Goal: Ask a question

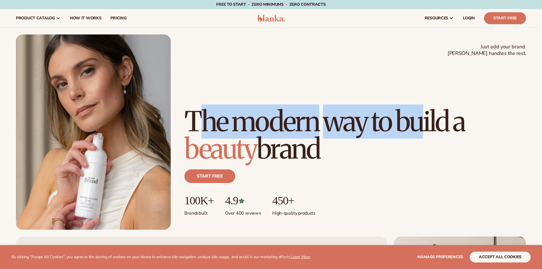
drag, startPoint x: 199, startPoint y: 94, endPoint x: 279, endPoint y: 155, distance: 100.8
click at [278, 152] on h1 "The modern way to build a beauty brand" at bounding box center [355, 135] width 342 height 55
click at [279, 155] on h1 "The modern way to build a beauty brand" at bounding box center [355, 135] width 342 height 55
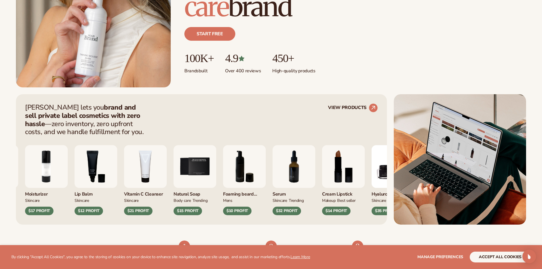
scroll to position [199, 0]
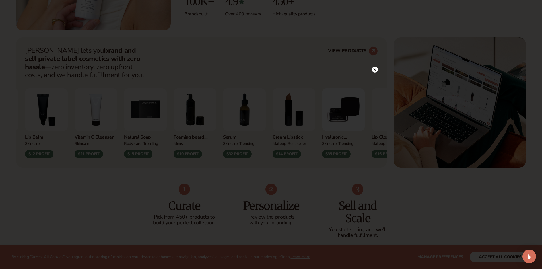
click at [372, 70] on circle at bounding box center [375, 70] width 6 height 6
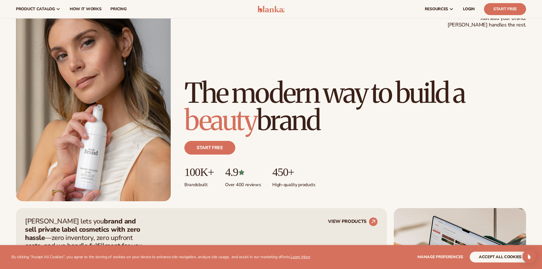
scroll to position [0, 0]
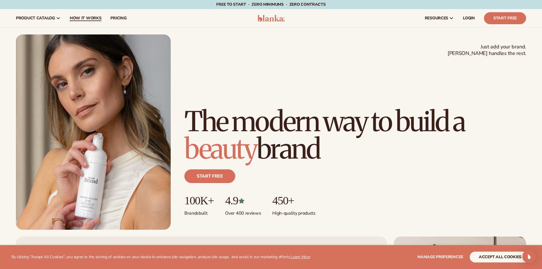
click at [90, 16] on span "How It Works" at bounding box center [86, 18] width 32 height 5
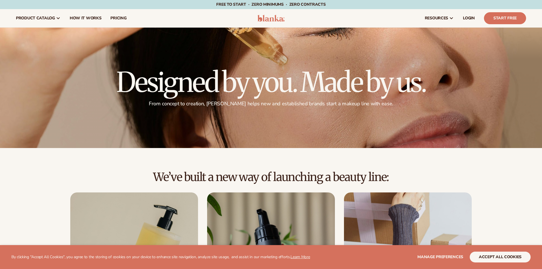
scroll to position [85, 0]
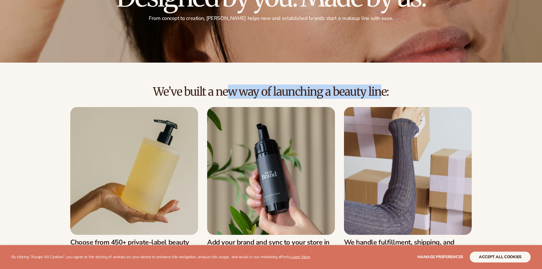
drag, startPoint x: 204, startPoint y: 91, endPoint x: 322, endPoint y: 89, distance: 118.1
click at [317, 89] on h2 "We’ve built a new way of launching a beauty line:" at bounding box center [271, 91] width 510 height 13
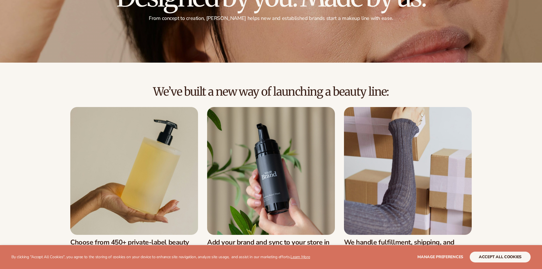
click at [322, 89] on h2 "We’ve built a new way of launching a beauty line:" at bounding box center [271, 91] width 510 height 13
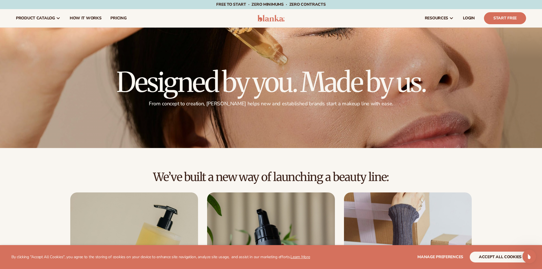
scroll to position [114, 0]
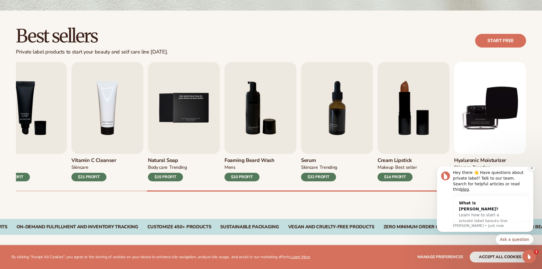
click at [530, 172] on button "Dismiss notification" at bounding box center [531, 167] width 7 height 7
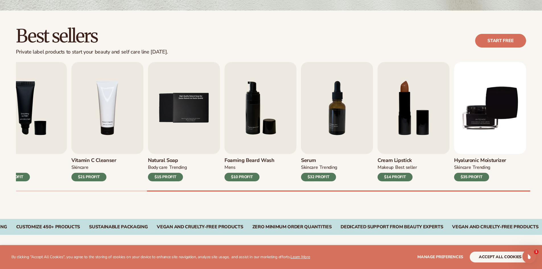
click at [480, 158] on h3 "Hyaluronic moisturizer" at bounding box center [480, 160] width 52 height 6
click at [476, 157] on h3 "Hyaluronic moisturizer" at bounding box center [480, 160] width 52 height 6
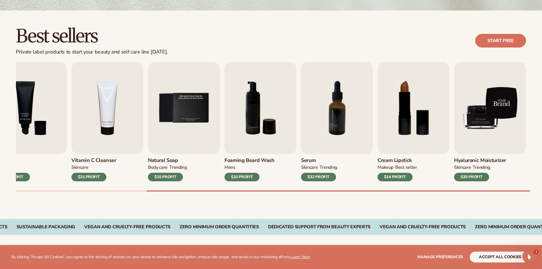
click at [480, 116] on img "9 / 9" at bounding box center [490, 108] width 72 height 92
click at [491, 88] on img "9 / 9" at bounding box center [490, 108] width 72 height 92
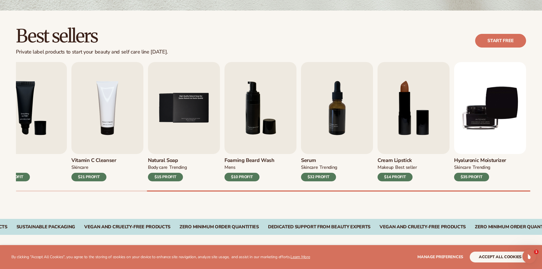
click at [472, 174] on div "$35 PROFIT" at bounding box center [471, 177] width 35 height 9
click at [473, 171] on div "SKINCARE TRENDING" at bounding box center [480, 168] width 52 height 8
click at [489, 39] on link "Start free" at bounding box center [500, 41] width 51 height 14
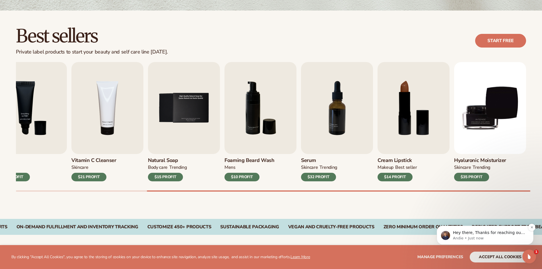
click at [482, 244] on div "Hey there, Thanks for reaching out to our team! How can I help you with your Bl…" at bounding box center [485, 235] width 97 height 19
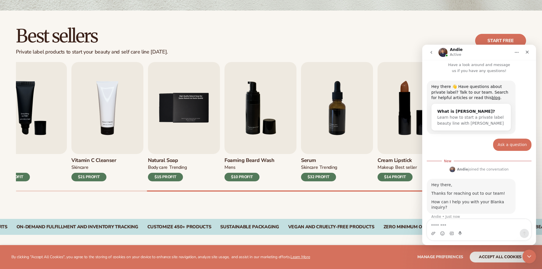
scroll to position [1, 0]
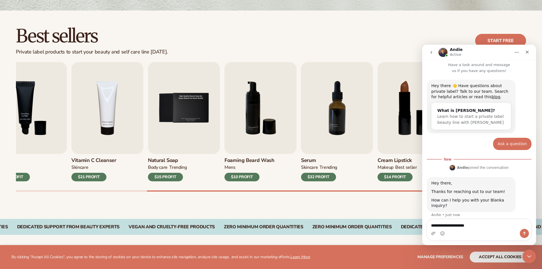
type textarea "**********"
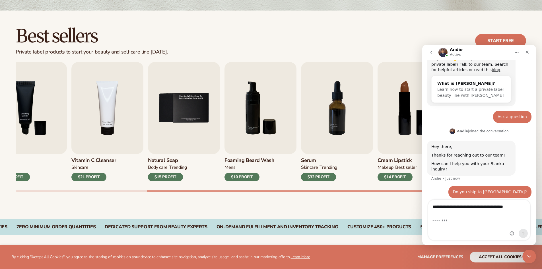
type input "**********"
click at [439, 208] on input "**********" at bounding box center [479, 207] width 95 height 15
click at [449, 224] on textarea "Message…" at bounding box center [479, 219] width 102 height 10
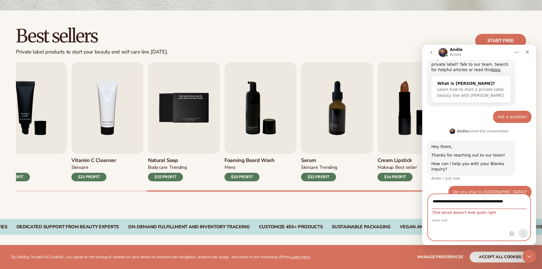
scroll to position [35, 0]
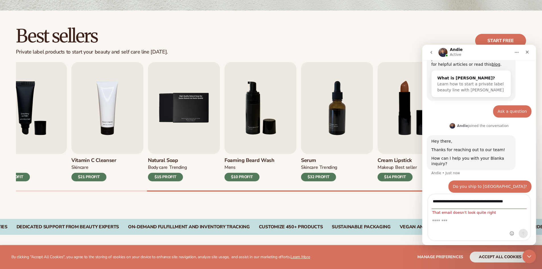
click at [519, 200] on div "Intercom messenger" at bounding box center [519, 217] width 22 height 46
click at [521, 201] on div "Intercom messenger" at bounding box center [519, 217] width 22 height 46
click at [515, 200] on div "Intercom messenger" at bounding box center [519, 217] width 22 height 46
click at [511, 200] on div "Intercom messenger" at bounding box center [519, 217] width 22 height 46
click at [439, 207] on input "**********" at bounding box center [479, 201] width 95 height 15
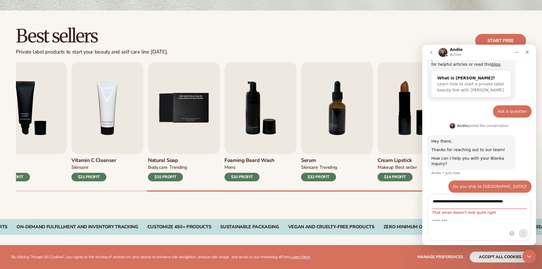
click at [445, 224] on div "Intercom messenger" at bounding box center [479, 227] width 102 height 26
click at [444, 223] on textarea "Message…" at bounding box center [479, 219] width 102 height 10
drag, startPoint x: 433, startPoint y: 203, endPoint x: 528, endPoint y: 202, distance: 94.7
click at [528, 202] on div "**********" at bounding box center [479, 217] width 102 height 46
click at [459, 214] on span "That email doesn't look quite right" at bounding box center [464, 212] width 72 height 4
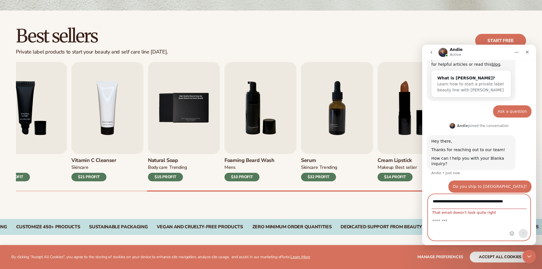
click at [458, 219] on textarea "Message…" at bounding box center [479, 219] width 102 height 10
paste textarea "**********"
type textarea "**********"
click at [523, 203] on div "Intercom messenger" at bounding box center [519, 217] width 22 height 46
drag, startPoint x: 433, startPoint y: 200, endPoint x: 538, endPoint y: 200, distance: 105.5
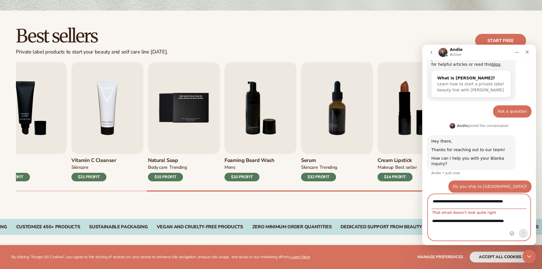
click at [536, 200] on html "**********" at bounding box center [479, 145] width 114 height 200
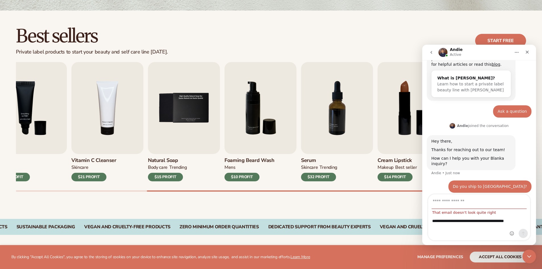
scroll to position [30, 0]
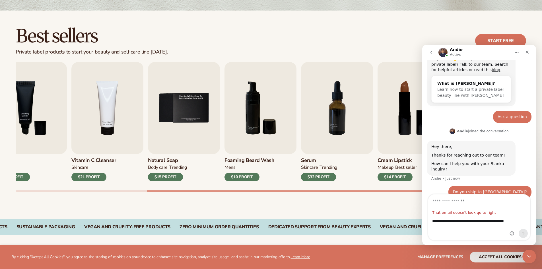
click at [520, 226] on div "Intercom messenger" at bounding box center [519, 217] width 22 height 46
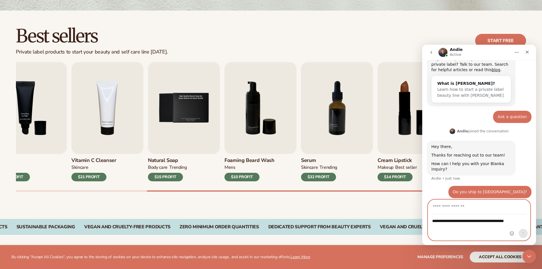
click at [468, 206] on input "Your email" at bounding box center [479, 207] width 95 height 15
click at [422, 190] on div "Hey there 👋 Have questions about private label? Talk to our team. Search for he…" at bounding box center [479, 125] width 114 height 159
click at [527, 253] on icon "Close Intercom Messenger" at bounding box center [528, 255] width 7 height 7
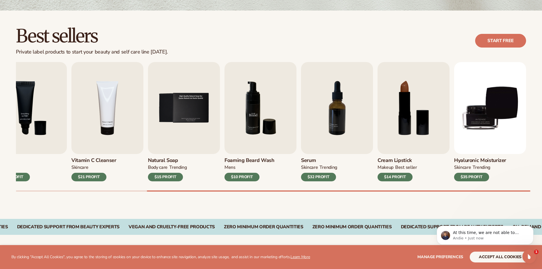
scroll to position [65, 0]
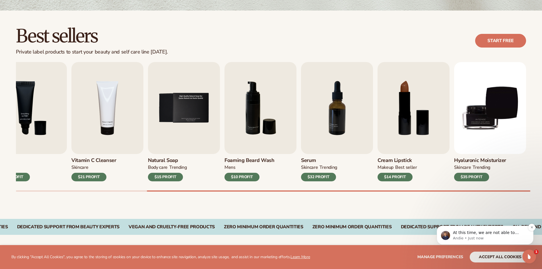
click at [471, 232] on span "At this time, we are not able to Portugal. You can view the article below in or…" at bounding box center [488, 243] width 71 height 27
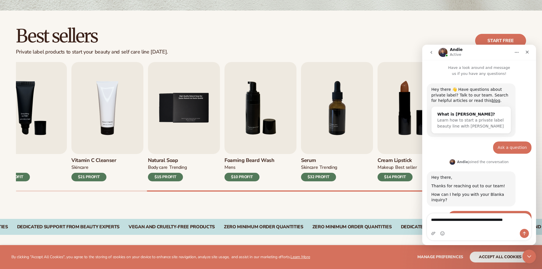
scroll to position [1, 0]
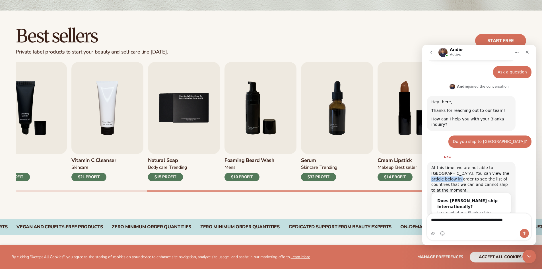
drag, startPoint x: 469, startPoint y: 165, endPoint x: 485, endPoint y: 168, distance: 16.8
click at [498, 165] on div "At this time, we are not able to Portugal. You can view the article below in or…" at bounding box center [471, 179] width 80 height 28
click at [451, 175] on div "At this time, we are not able to Portugal. You can view the article below in or…" at bounding box center [471, 179] width 80 height 28
drag, startPoint x: 440, startPoint y: 162, endPoint x: 469, endPoint y: 175, distance: 31.9
click at [469, 175] on div "At this time, we are not able to Portugal. You can view the article below in or…" at bounding box center [471, 179] width 80 height 28
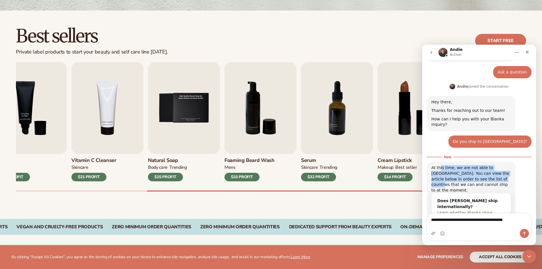
click at [469, 175] on div "At this time, we are not able to Portugal. You can view the article below in or…" at bounding box center [471, 179] width 80 height 28
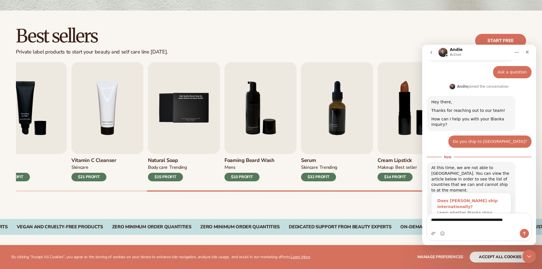
click at [458, 210] on span "Learn whether Blanka ships worldwide" at bounding box center [464, 215] width 55 height 11
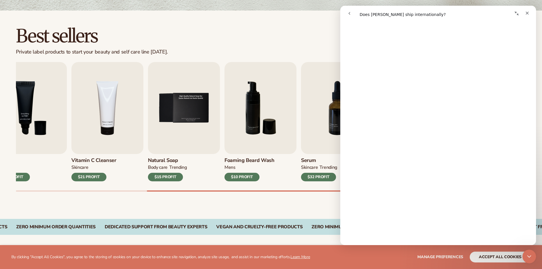
scroll to position [768, 0]
click at [534, 8] on nav "Intercom messenger" at bounding box center [438, 13] width 196 height 15
click at [522, 11] on button "Collapse window" at bounding box center [516, 13] width 11 height 11
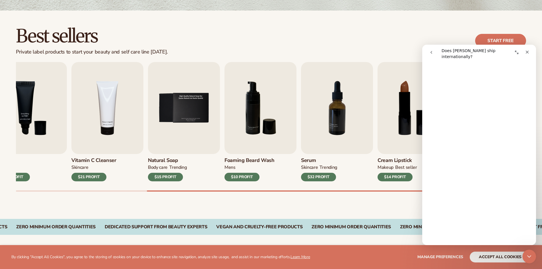
scroll to position [775, 0]
